Goal: Task Accomplishment & Management: Use online tool/utility

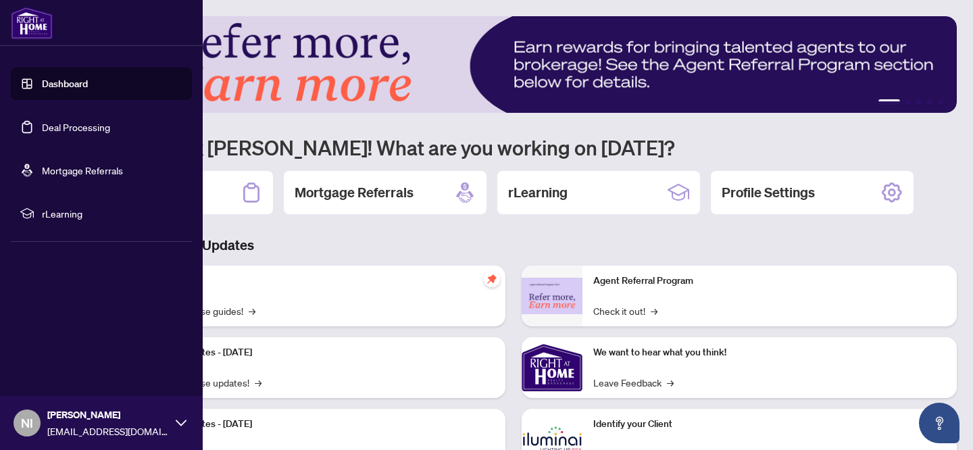
click at [75, 127] on link "Deal Processing" at bounding box center [76, 127] width 68 height 12
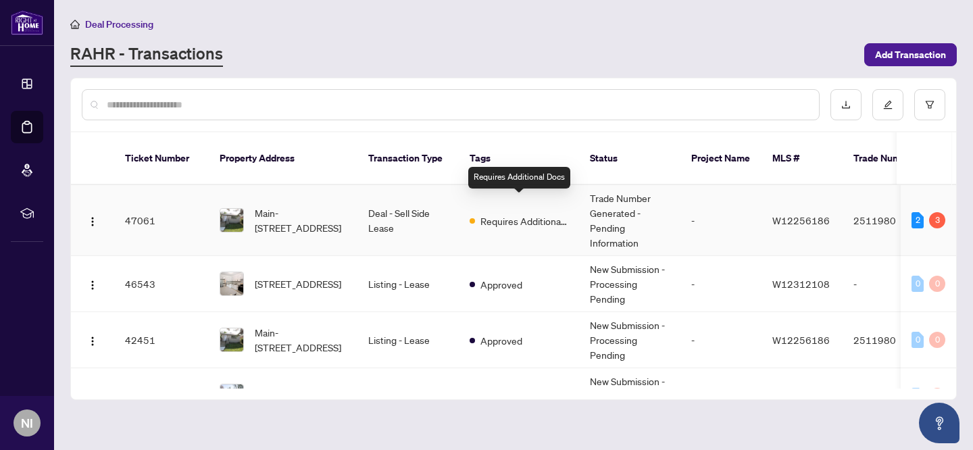
click at [532, 213] on span "Requires Additional Docs" at bounding box center [524, 220] width 88 height 15
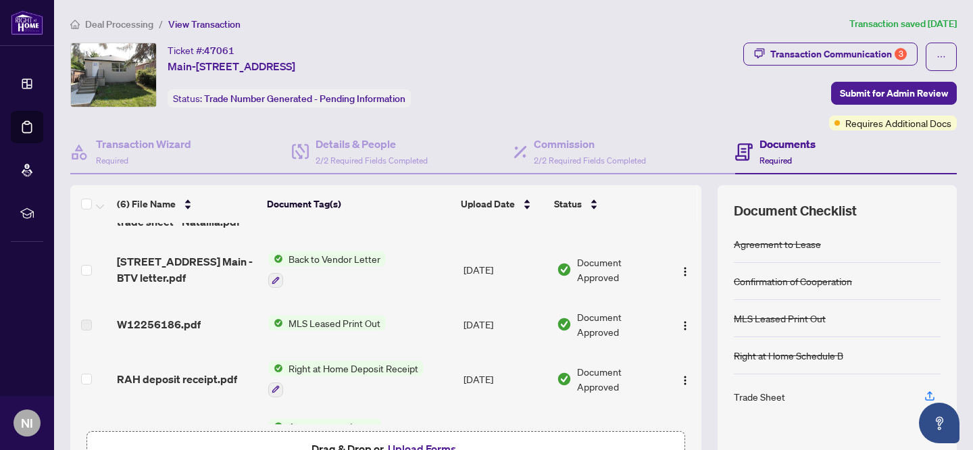
scroll to position [49, 0]
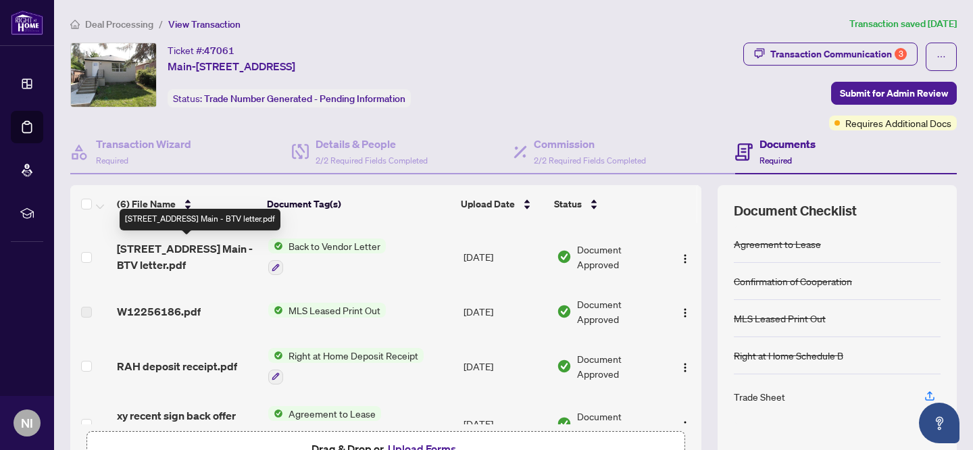
click at [176, 250] on span "[STREET_ADDRESS] Main - BTV letter.pdf" at bounding box center [187, 256] width 140 height 32
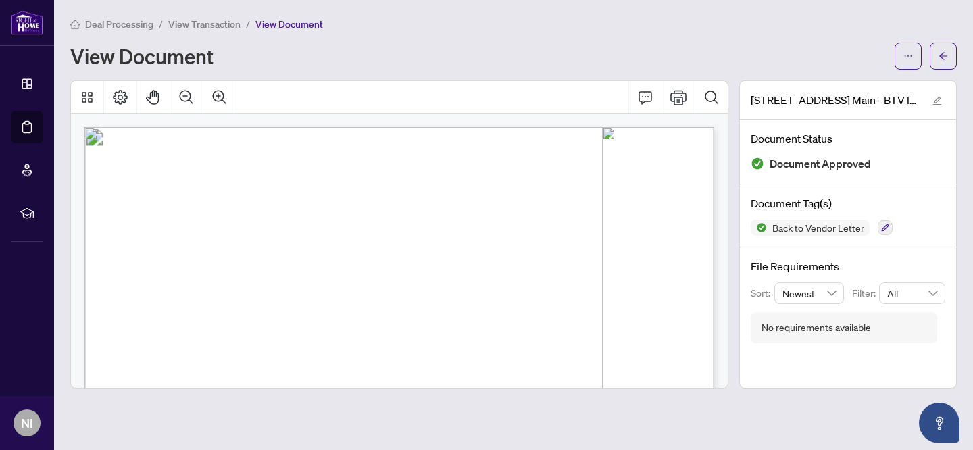
drag, startPoint x: 548, startPoint y: 267, endPoint x: 547, endPoint y: 155, distance: 112.1
drag, startPoint x: 459, startPoint y: 360, endPoint x: 488, endPoint y: 225, distance: 138.2
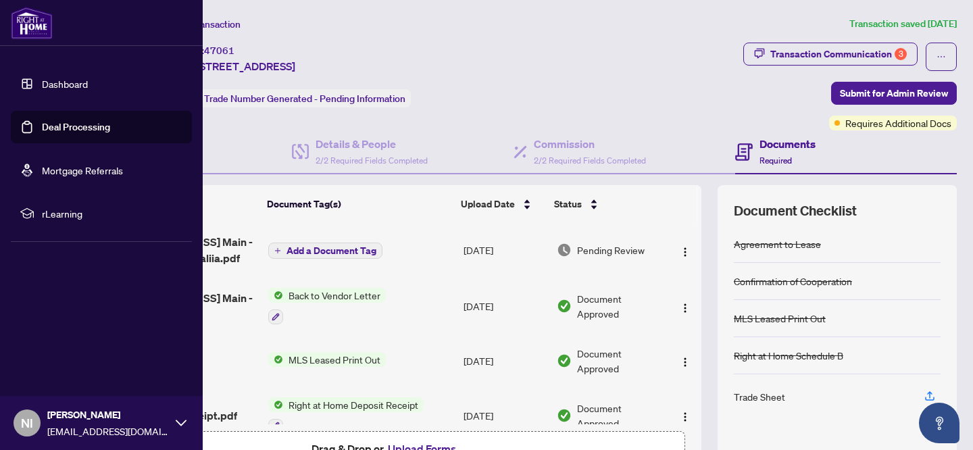
click at [63, 130] on link "Deal Processing" at bounding box center [76, 127] width 68 height 12
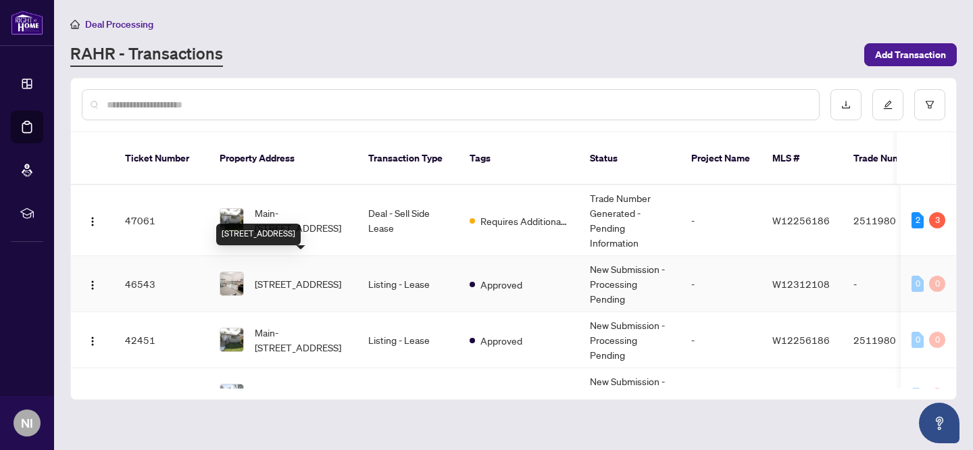
click at [323, 276] on span "[STREET_ADDRESS]" at bounding box center [298, 283] width 86 height 15
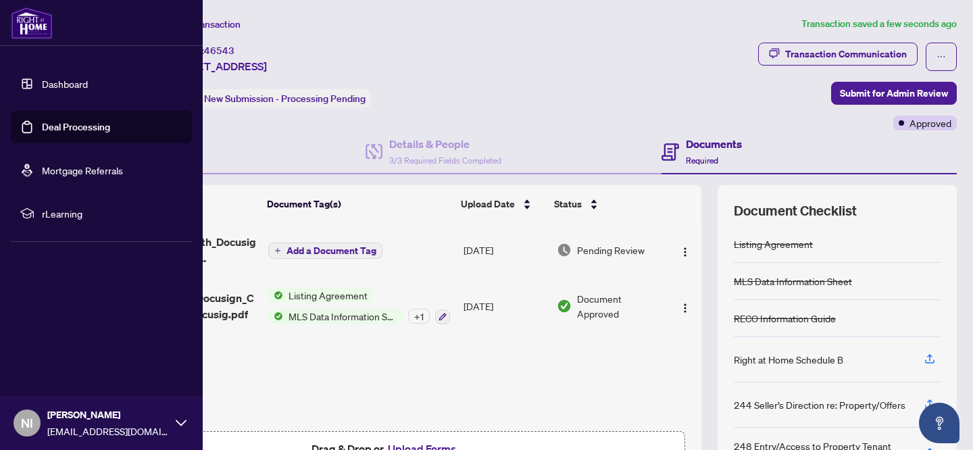
click at [72, 122] on link "Deal Processing" at bounding box center [76, 127] width 68 height 12
